Goal: Contribute content: Add original content to the website for others to see

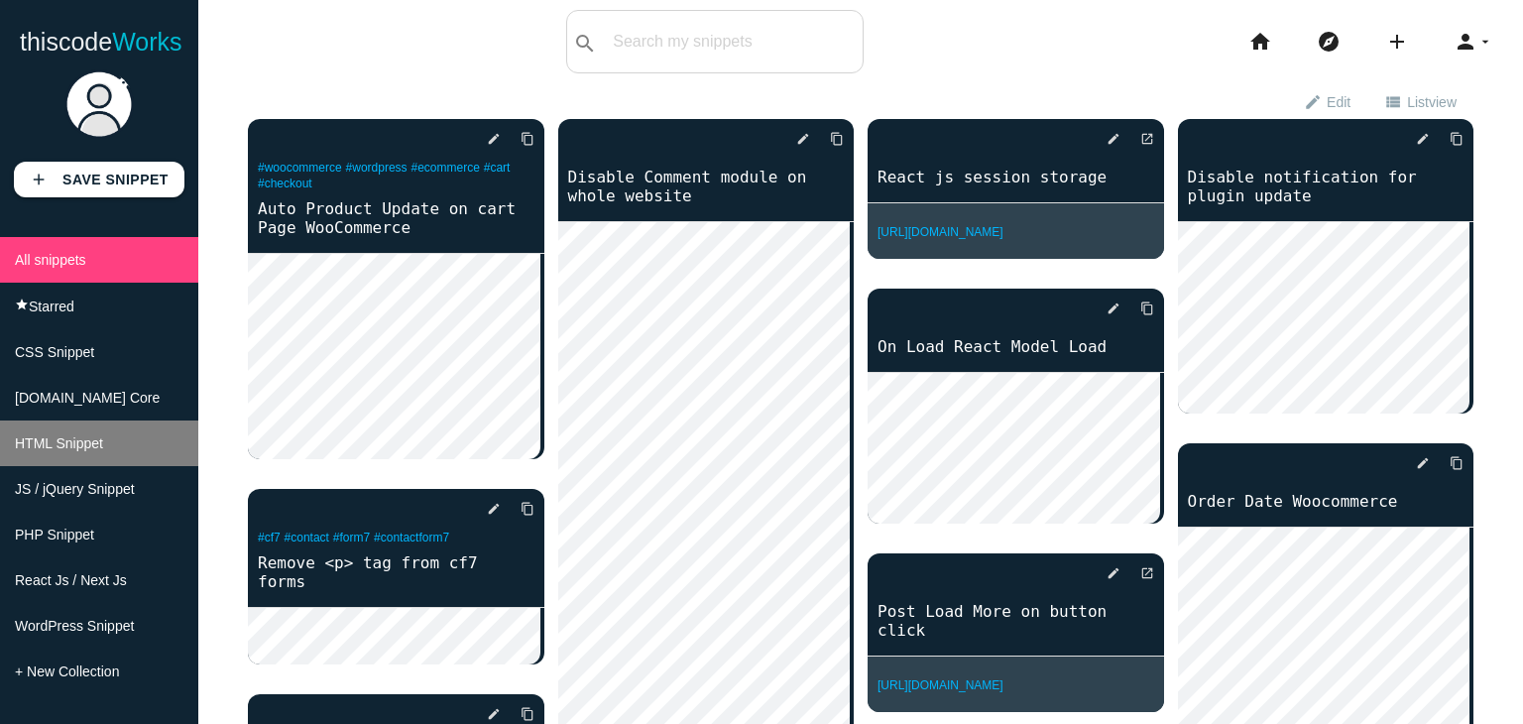
scroll to position [8, 0]
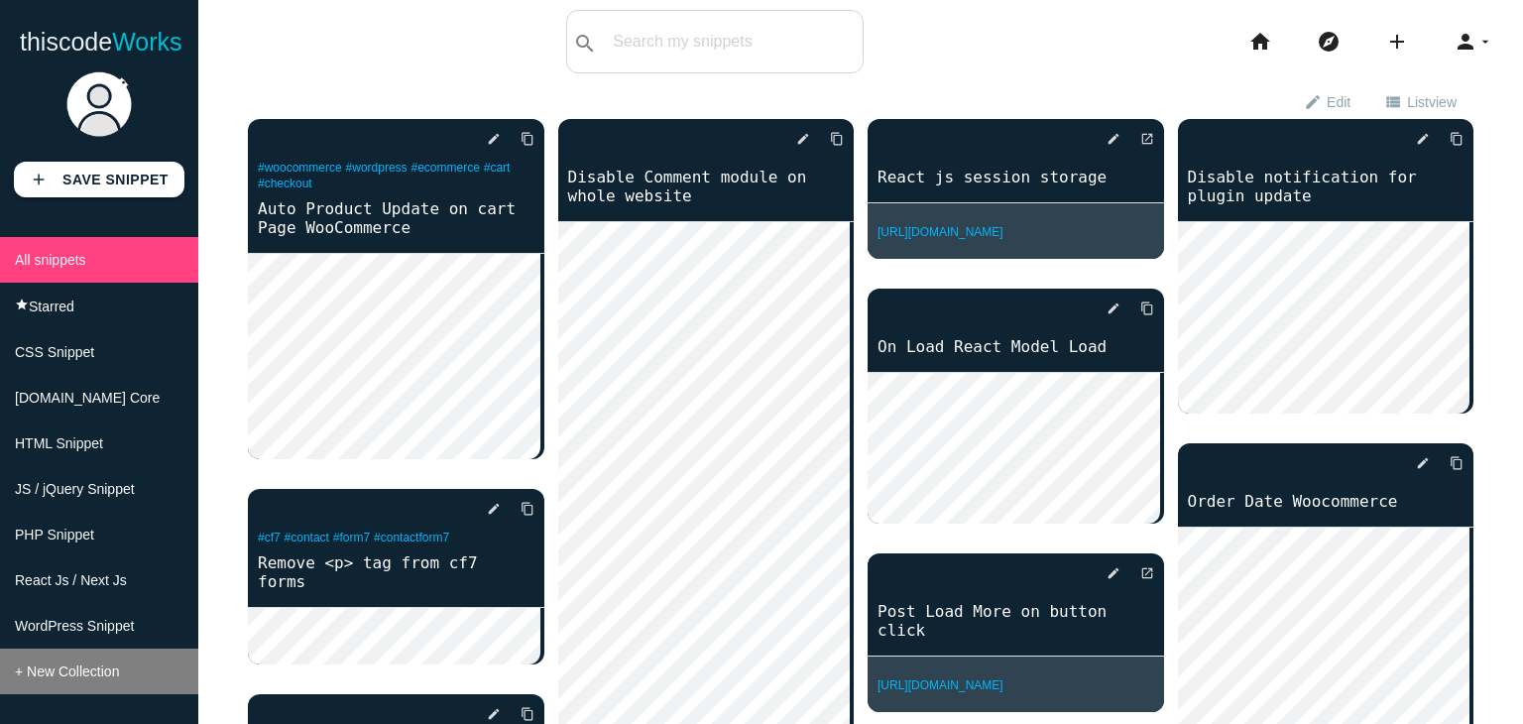
click at [52, 675] on span "+ New Collection" at bounding box center [67, 671] width 104 height 16
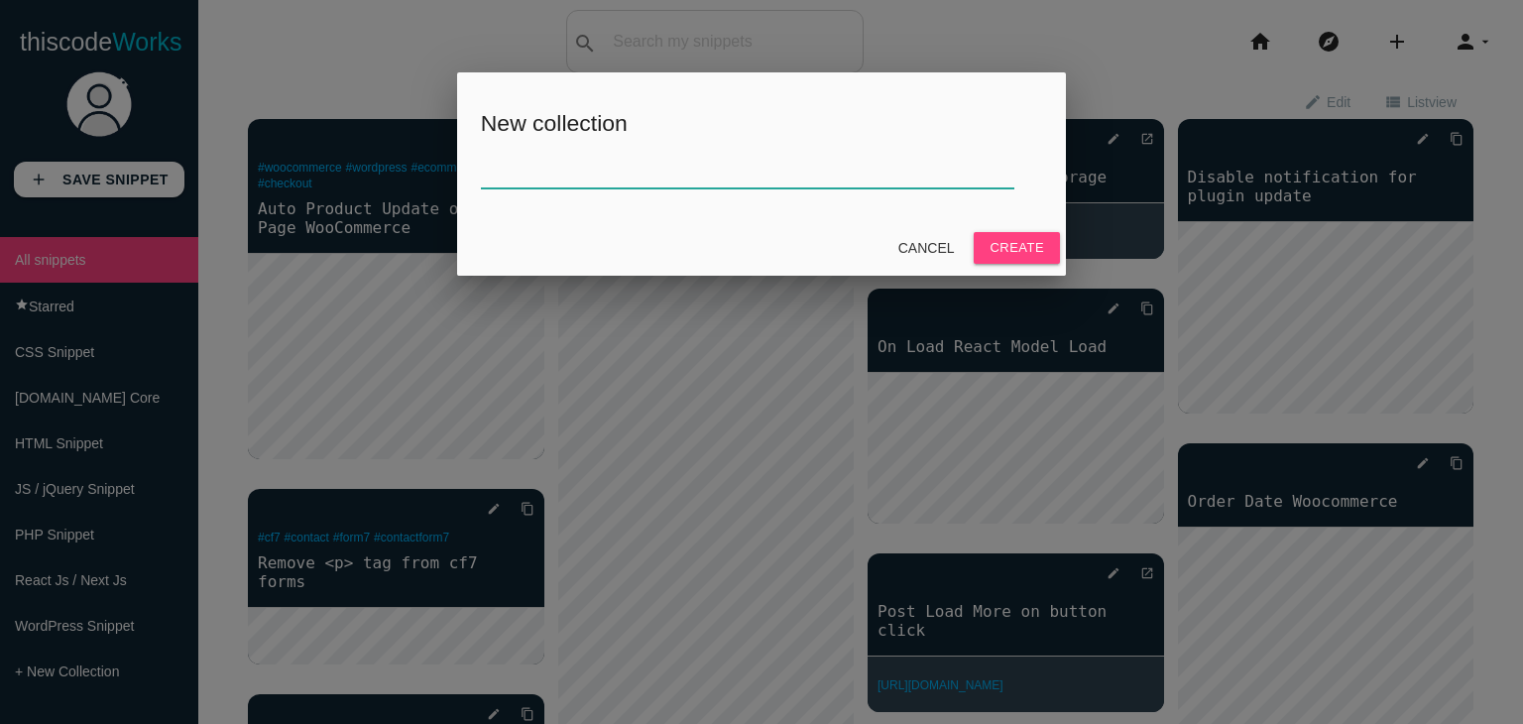
click at [678, 171] on input "text" at bounding box center [748, 167] width 534 height 43
type input "Creds"
click at [1016, 252] on button "Create" at bounding box center [1017, 248] width 86 height 32
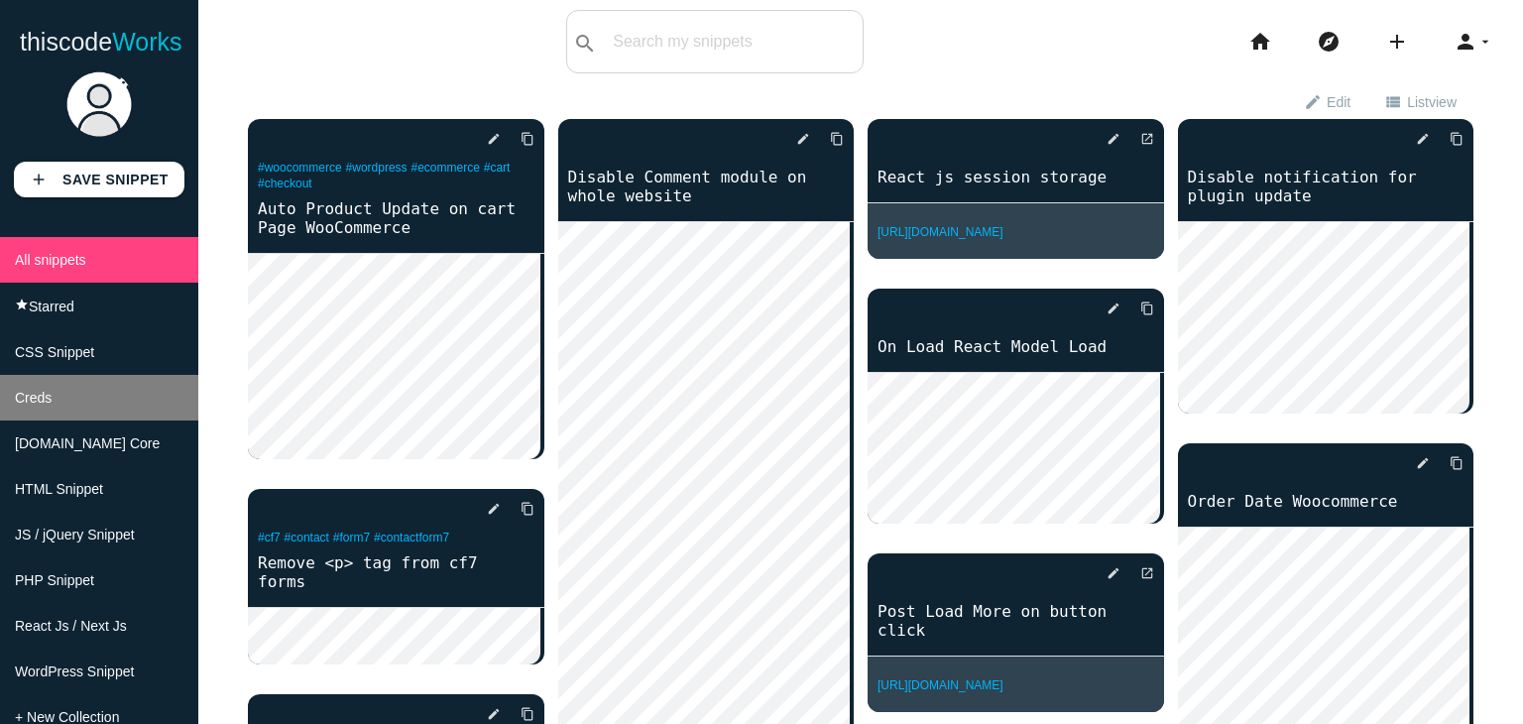
scroll to position [56, 0]
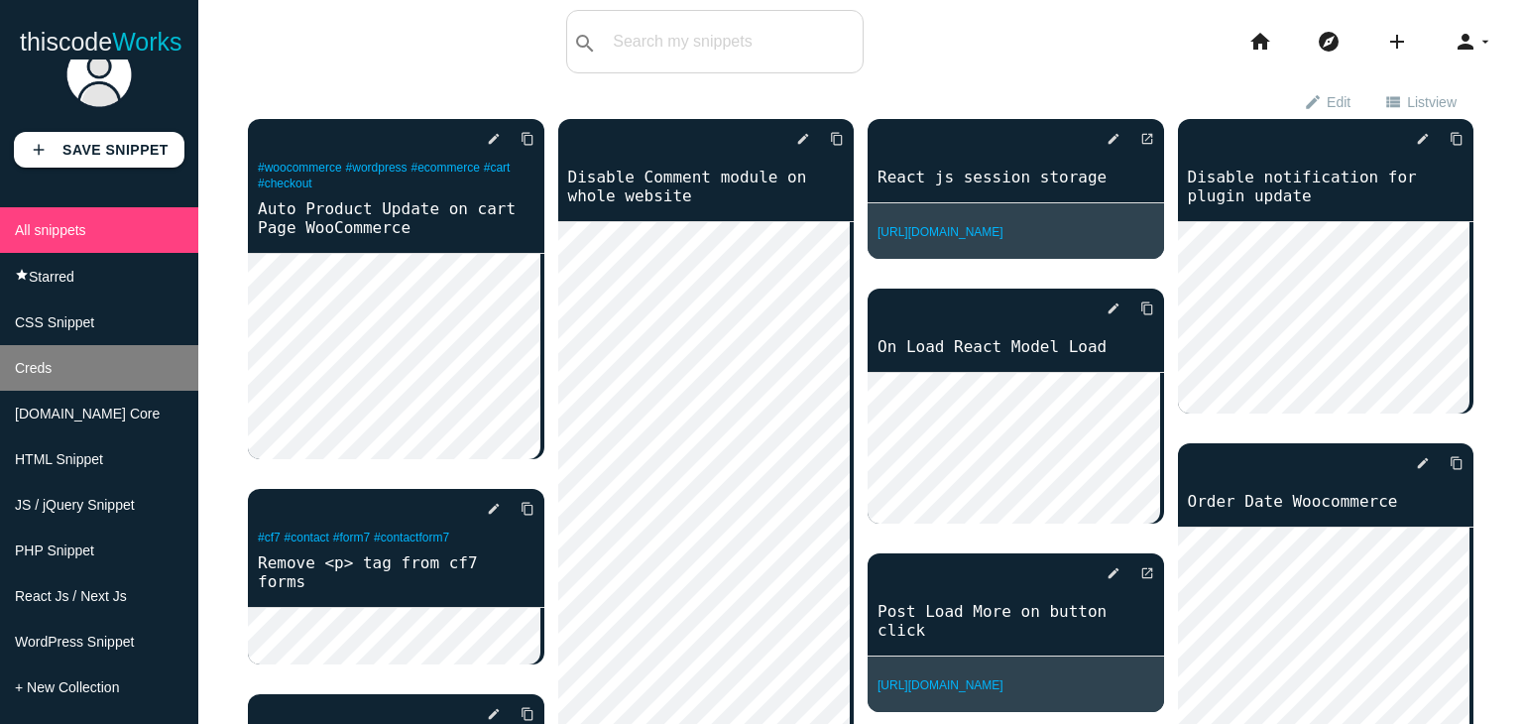
click at [44, 360] on span "Creds" at bounding box center [33, 368] width 37 height 16
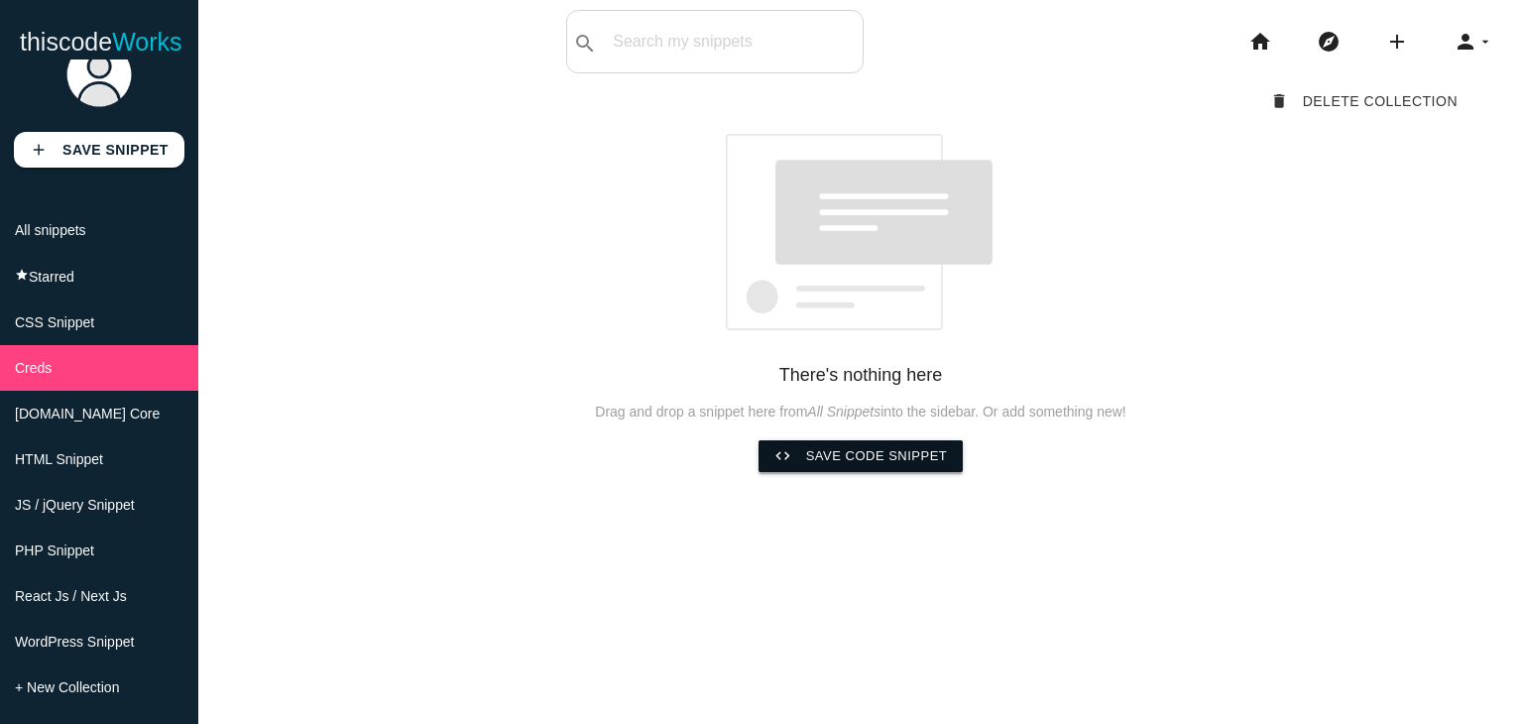
click at [818, 465] on link "code Save code snippet" at bounding box center [861, 456] width 205 height 32
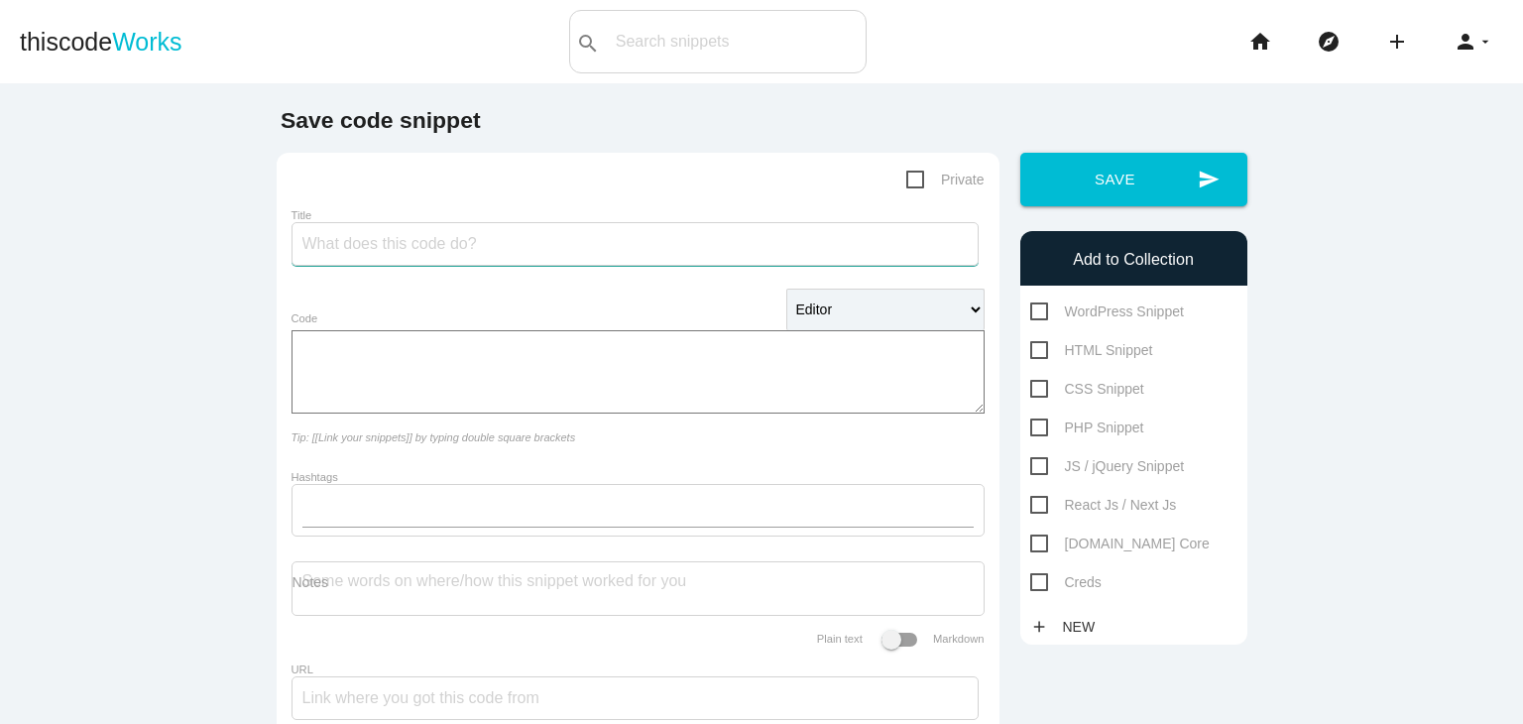
click at [410, 246] on input "Title" at bounding box center [635, 244] width 687 height 44
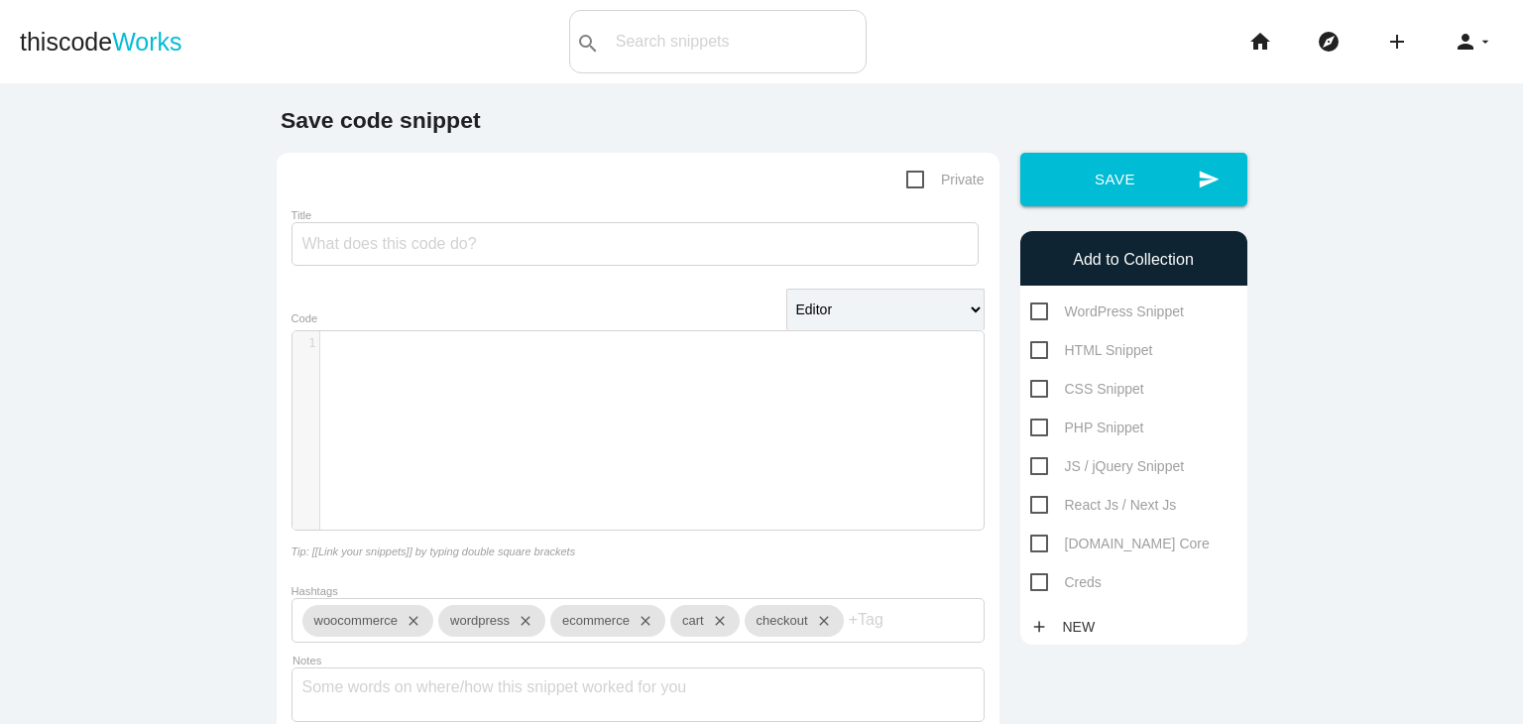
click at [951, 181] on span "Private" at bounding box center [945, 180] width 78 height 25
click at [919, 180] on input "Private" at bounding box center [912, 174] width 13 height 13
checkbox input "true"
click at [432, 264] on input "Title" at bounding box center [635, 244] width 687 height 44
click at [1031, 583] on span "Creds" at bounding box center [1065, 582] width 71 height 25
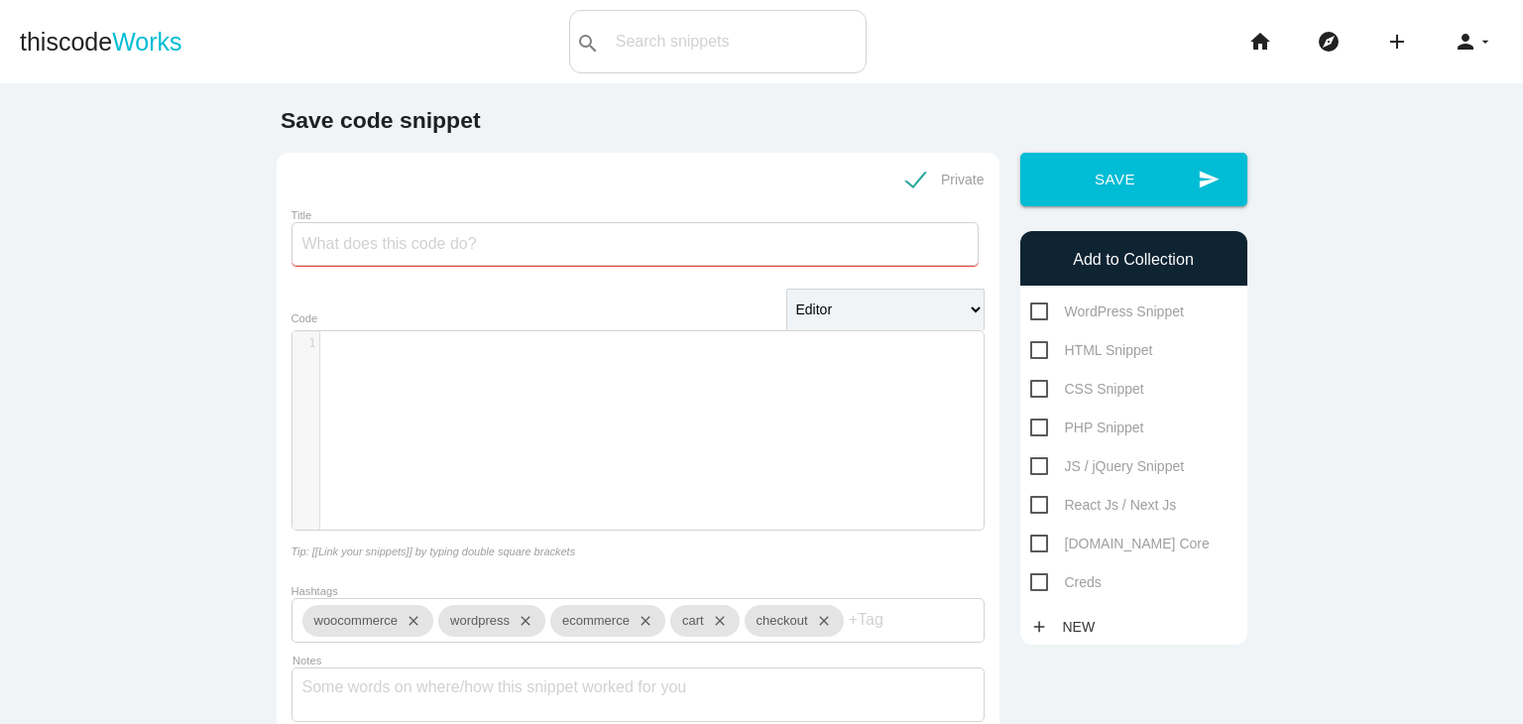
click at [1031, 583] on input "Creds" at bounding box center [1036, 576] width 13 height 13
checkbox input "true"
click at [686, 243] on input "Title" at bounding box center [635, 244] width 687 height 44
type input "Pushtigranth SSH"
click at [547, 360] on div "​ x 1 ​" at bounding box center [653, 445] width 721 height 228
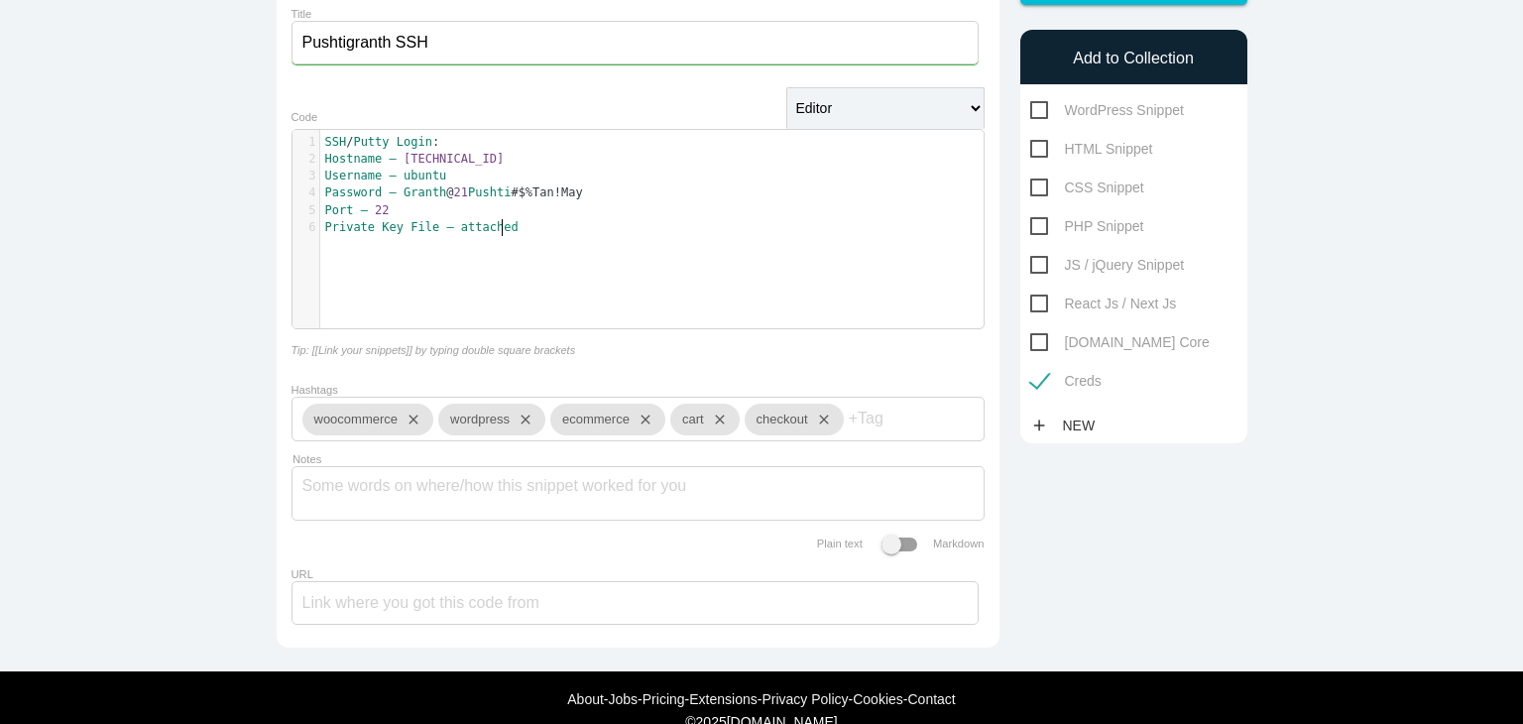
scroll to position [153, 0]
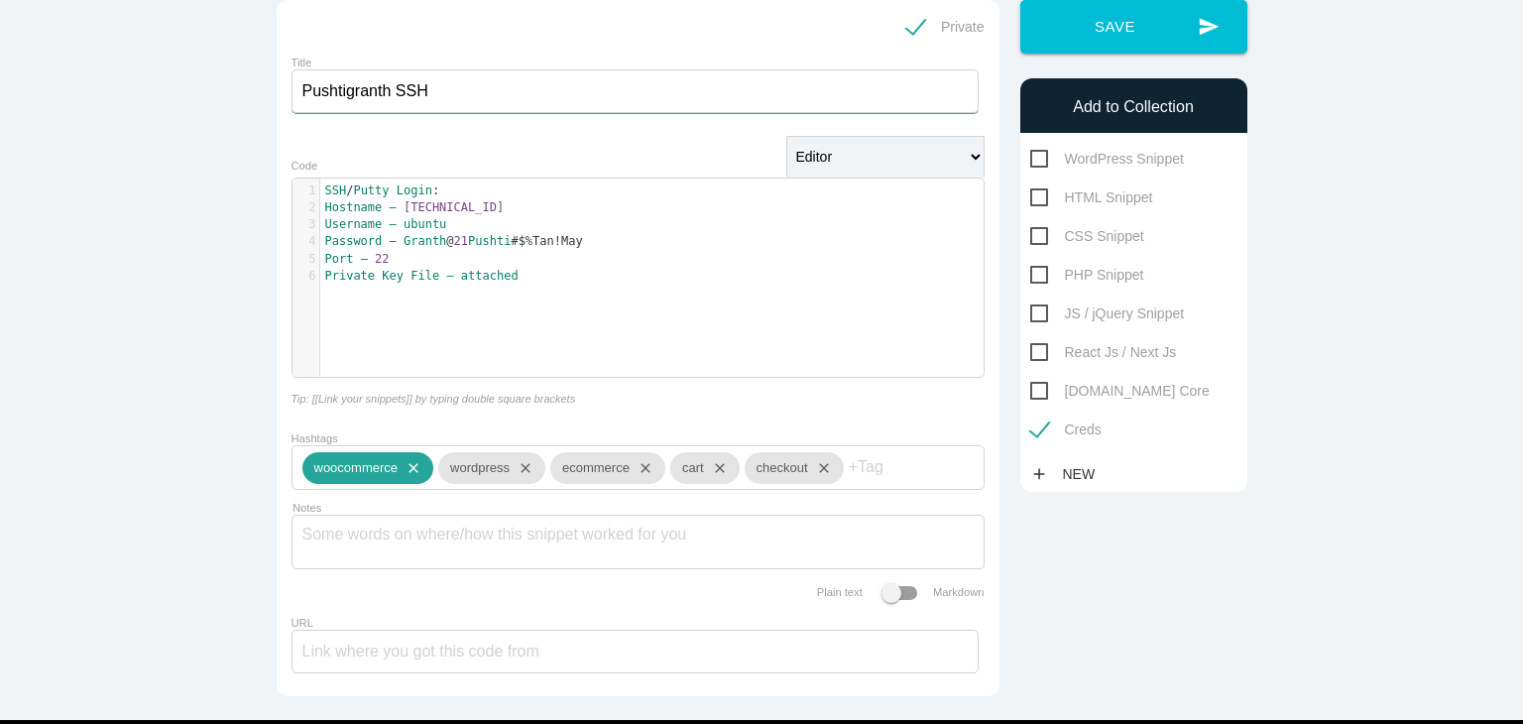
click at [407, 473] on icon "close" at bounding box center [410, 468] width 24 height 32
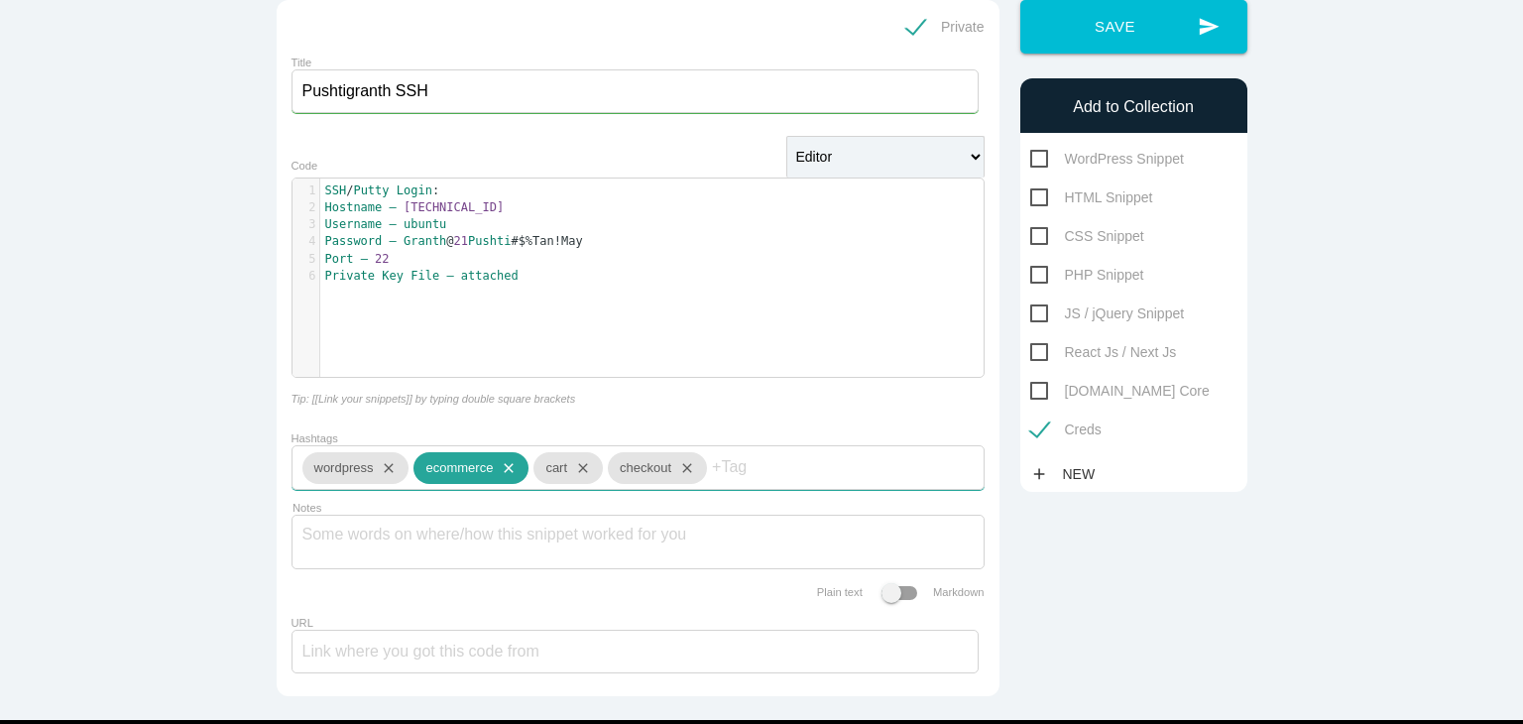
click at [500, 473] on icon "close" at bounding box center [505, 468] width 24 height 32
click at [458, 469] on icon "close" at bounding box center [459, 468] width 24 height 32
click at [488, 475] on icon "close" at bounding box center [490, 468] width 24 height 32
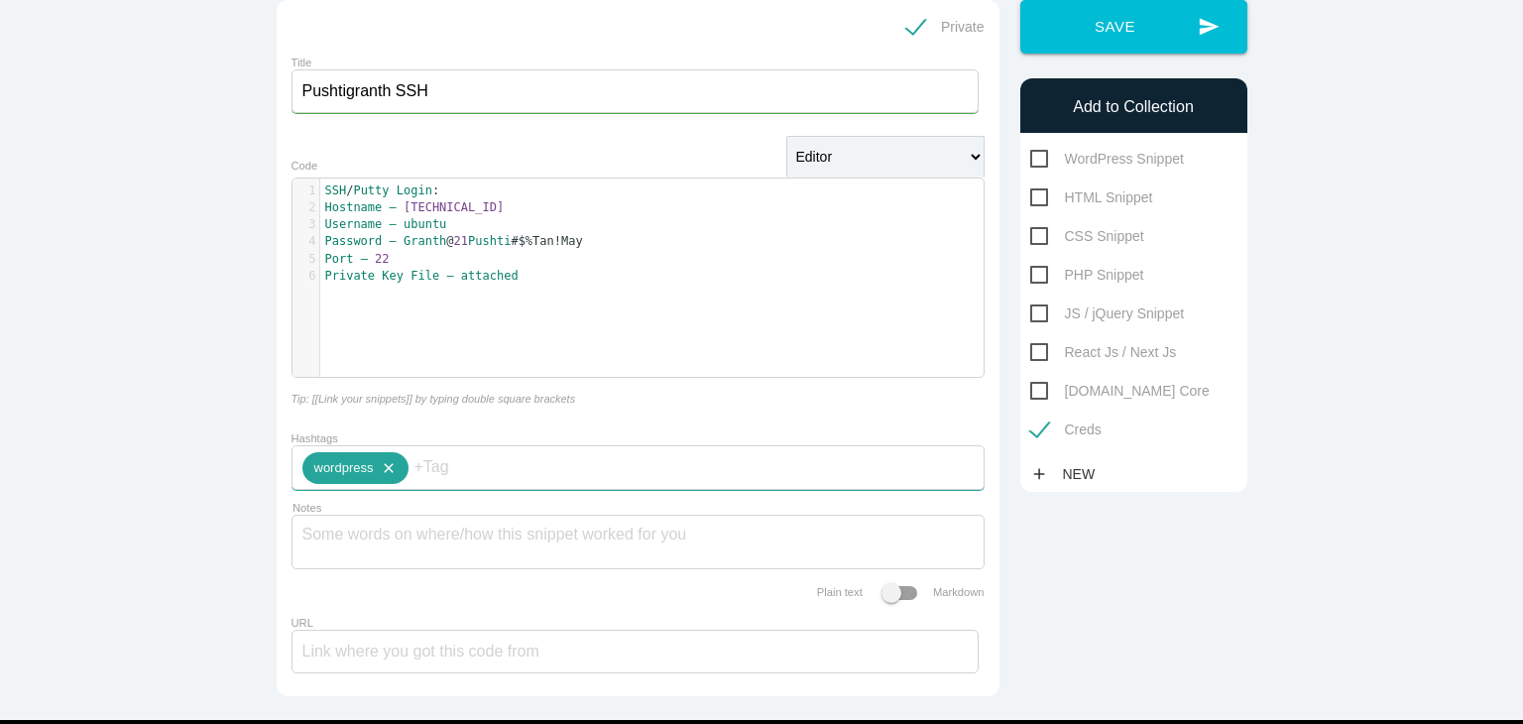
click at [385, 475] on icon "close" at bounding box center [385, 468] width 24 height 32
click at [599, 405] on p "Tip: [[Link your snippets]] by typing double square brackets" at bounding box center [638, 399] width 693 height 12
click at [536, 473] on div at bounding box center [638, 467] width 693 height 45
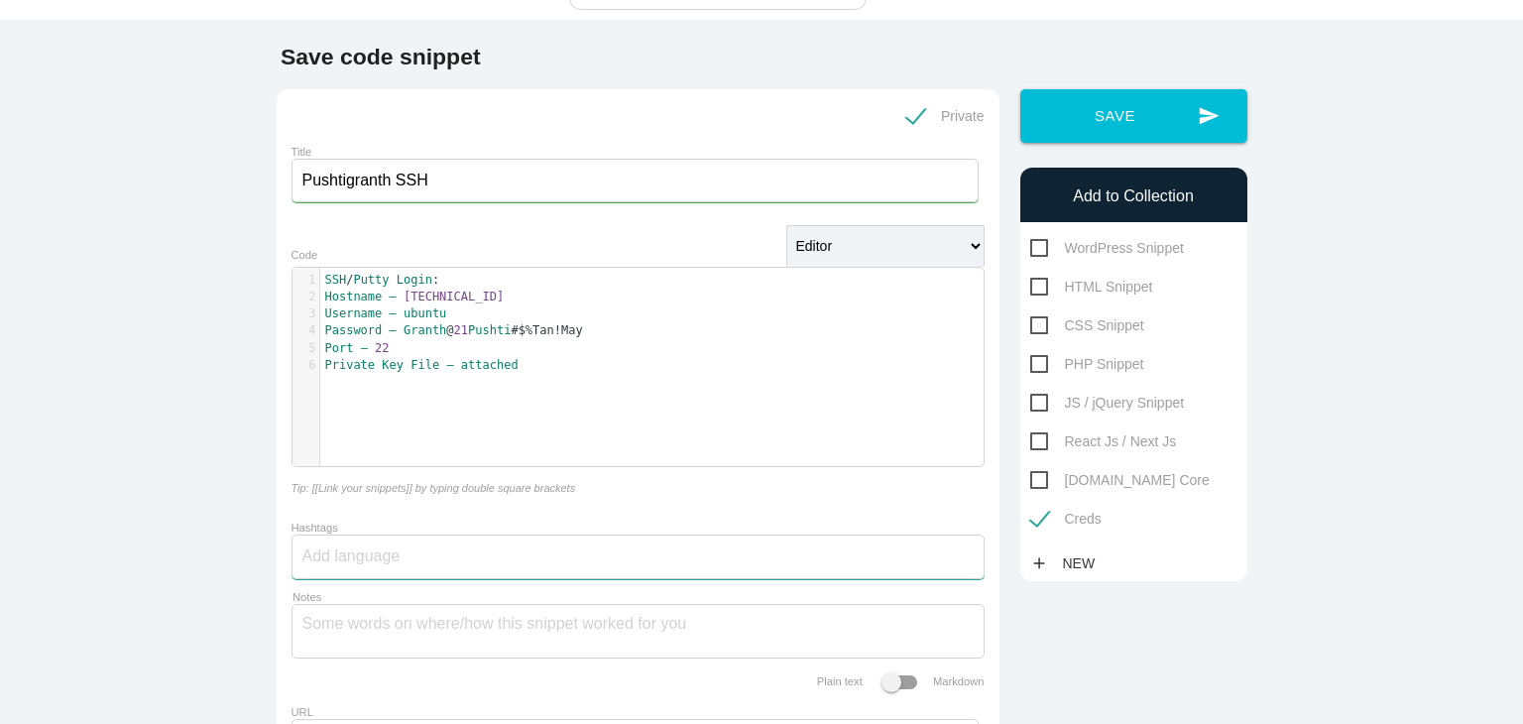
scroll to position [0, 0]
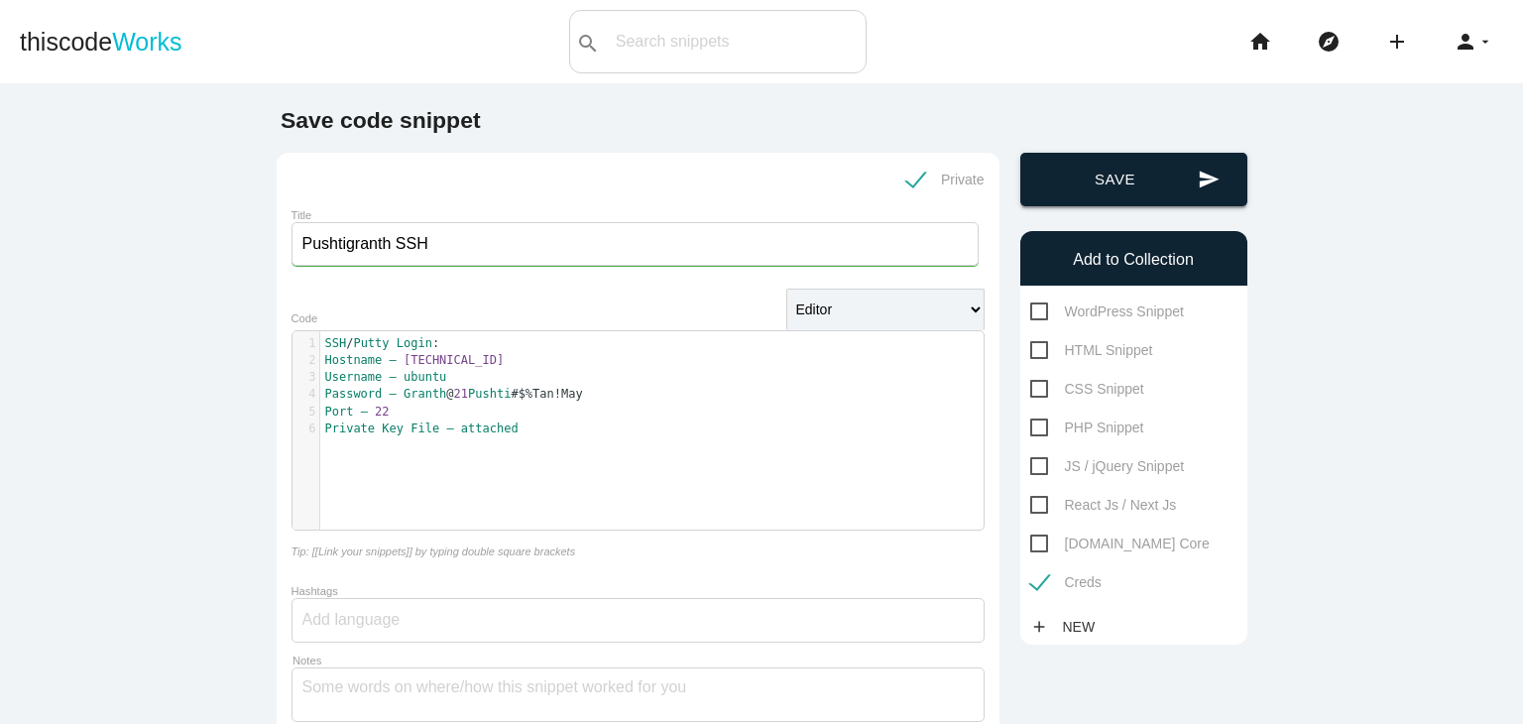
click at [1162, 195] on button "send Save" at bounding box center [1133, 180] width 227 height 54
